Goal: Information Seeking & Learning: Learn about a topic

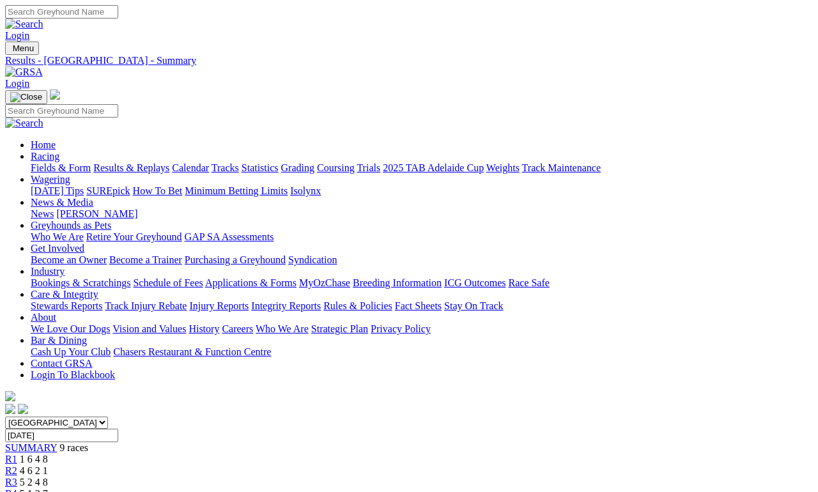
click at [50, 162] on link "Fields & Form" at bounding box center [61, 167] width 60 height 11
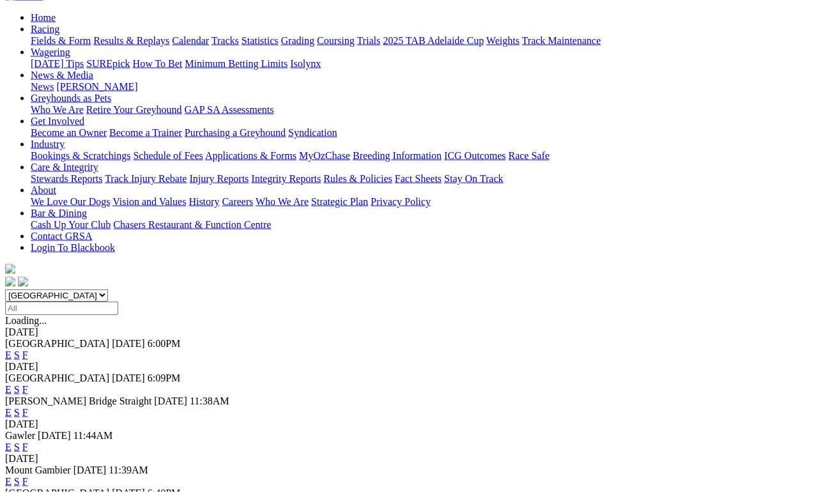
scroll to position [127, 0]
click at [28, 442] on link "F" at bounding box center [25, 447] width 6 height 11
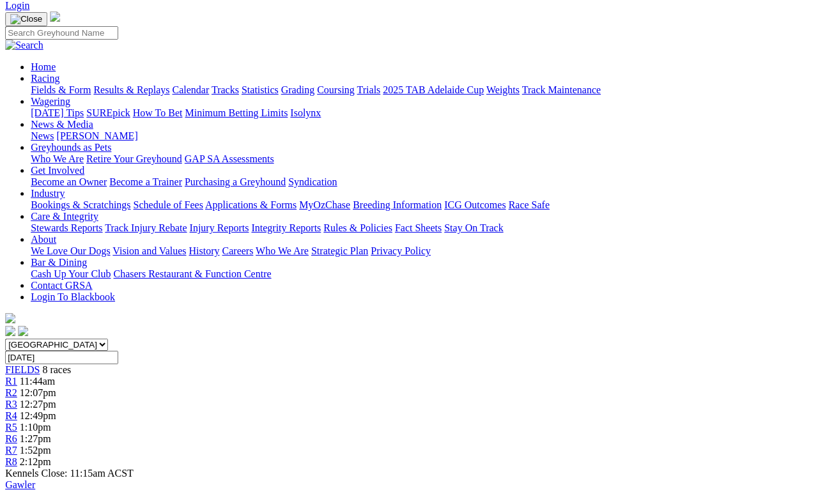
scroll to position [0, 1]
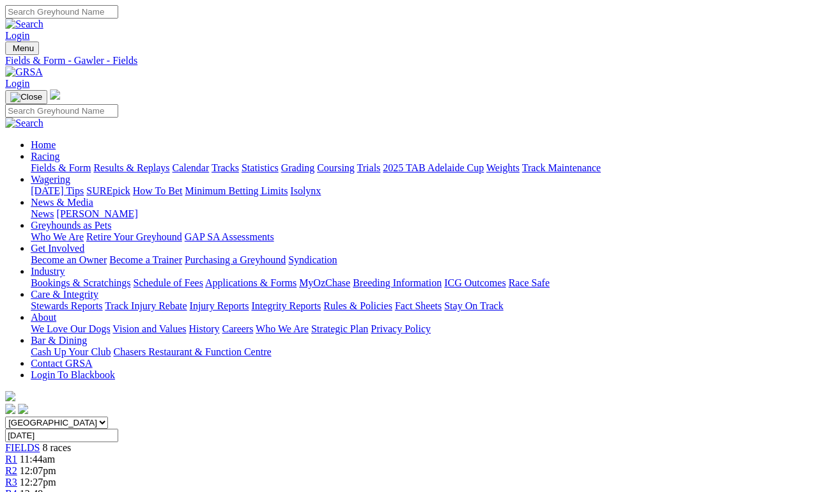
click at [118, 429] on input "[DATE]" at bounding box center [61, 435] width 113 height 13
type input "[DATE]"
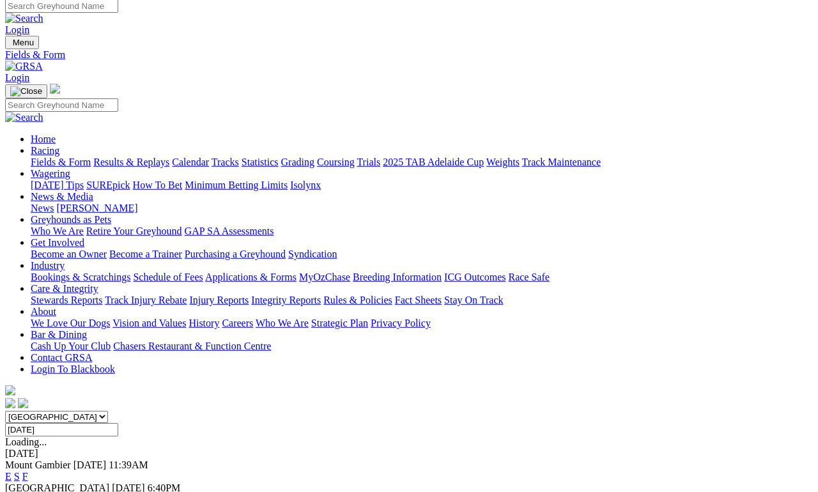
scroll to position [6, 0]
click at [28, 492] on link "F" at bounding box center [25, 499] width 6 height 11
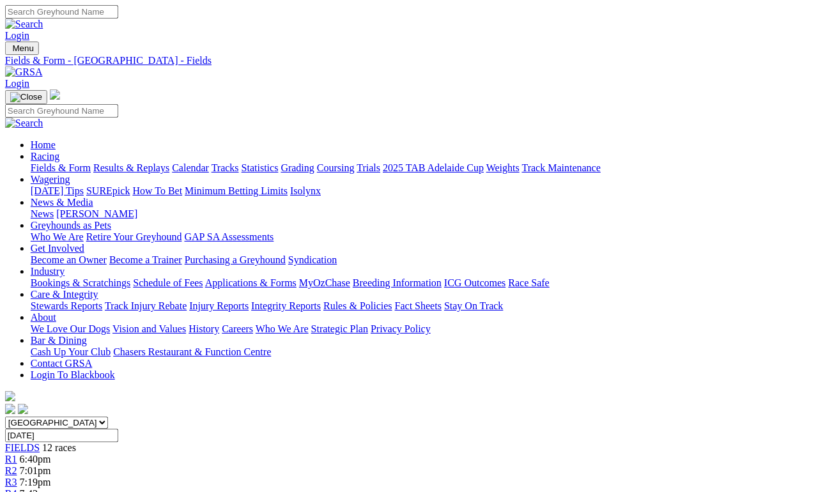
scroll to position [0, 31]
click at [315, 162] on link "Grading" at bounding box center [297, 167] width 33 height 11
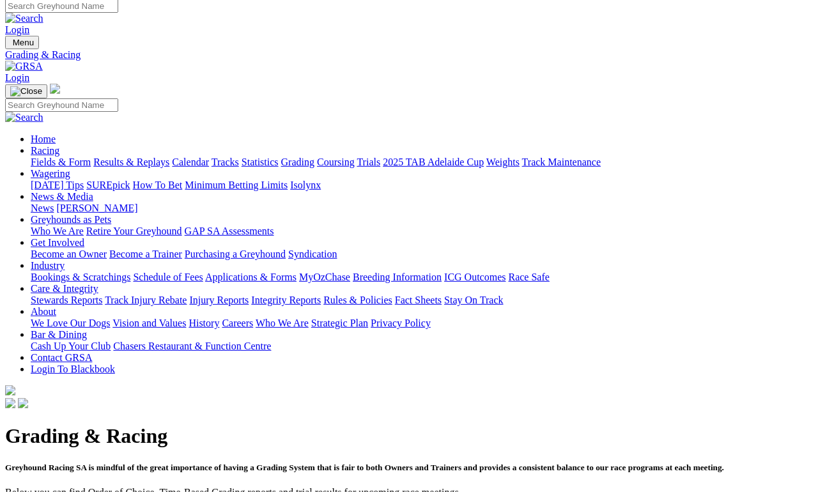
scroll to position [6, 0]
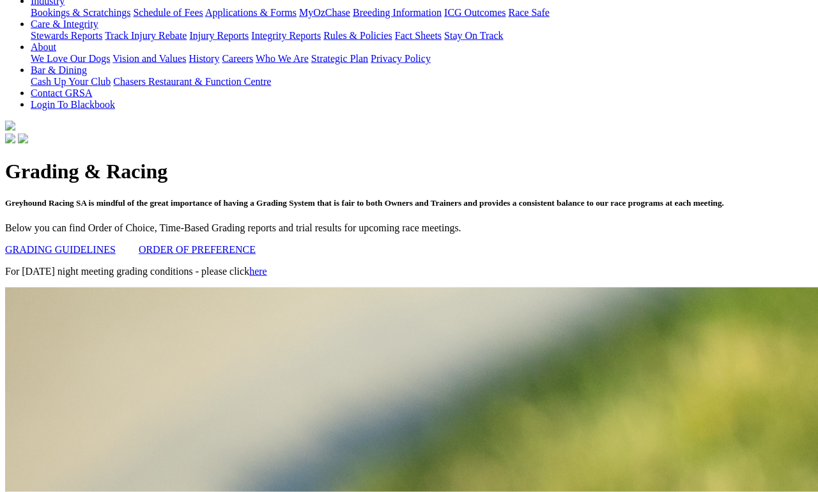
scroll to position [271, 0]
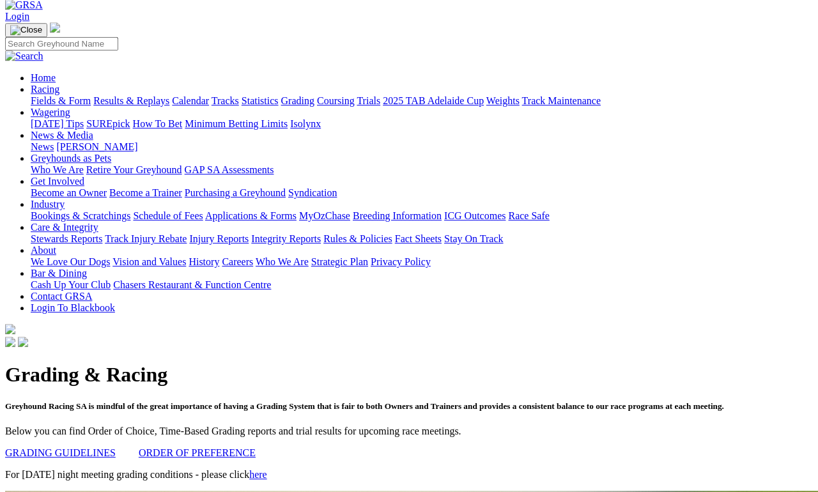
scroll to position [0, 0]
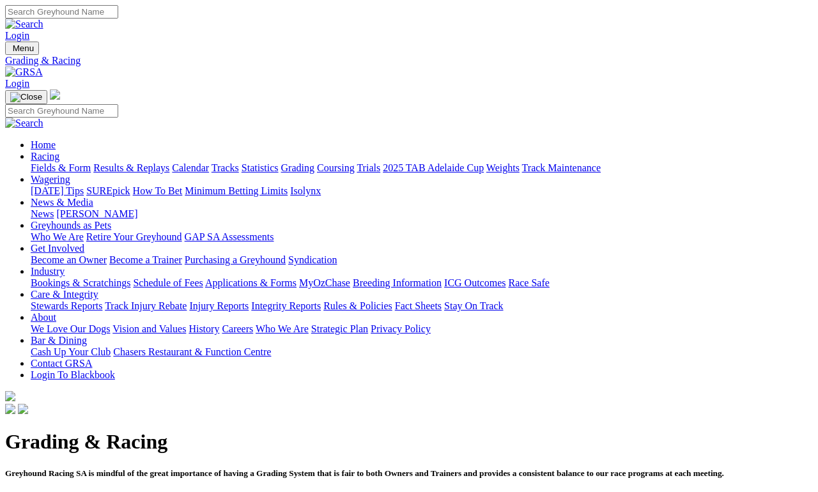
click at [209, 162] on link "Calendar" at bounding box center [190, 167] width 37 height 11
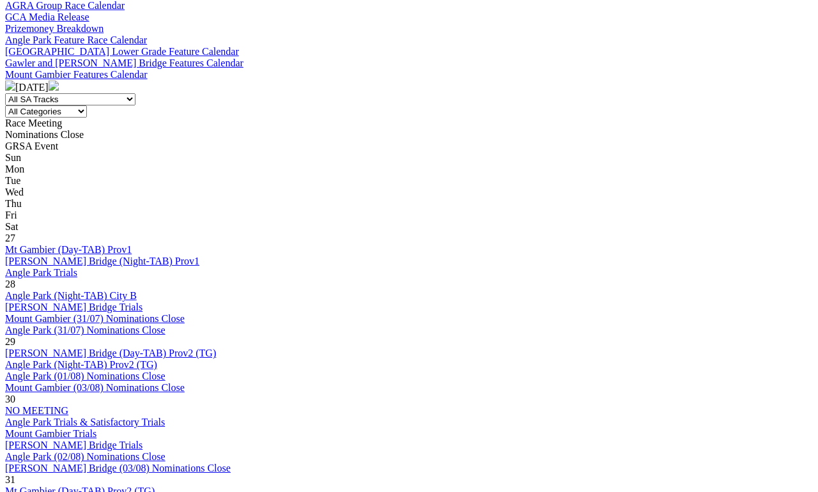
scroll to position [478, 0]
